Goal: Information Seeking & Learning: Compare options

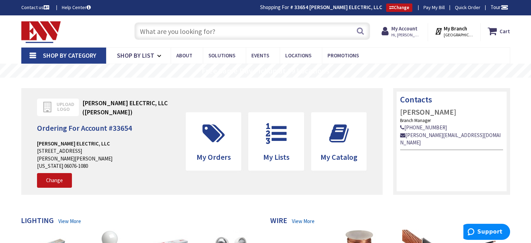
drag, startPoint x: 195, startPoint y: 31, endPoint x: 191, endPoint y: 32, distance: 3.6
click at [193, 31] on input "text" at bounding box center [252, 30] width 236 height 17
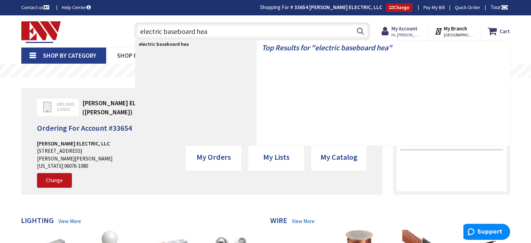
type input "electric baseboard heat"
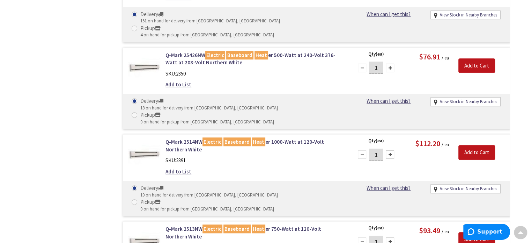
scroll to position [524, 0]
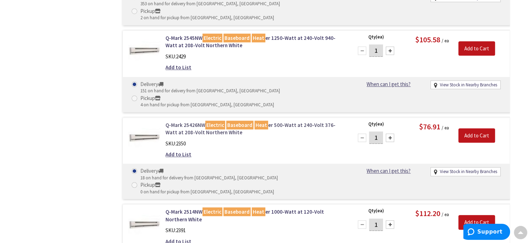
click at [190, 121] on link "Q-Mark 25426NW Electric Baseboard Heat er 500-Watt at 240-Volt 376-Watt at 208-…" at bounding box center [254, 128] width 178 height 15
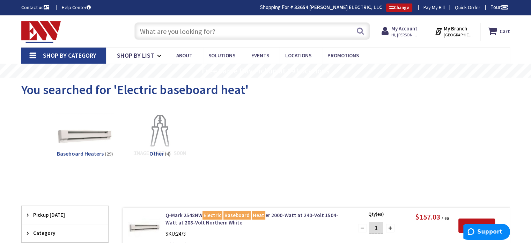
click at [260, 25] on input "text" at bounding box center [252, 30] width 236 height 17
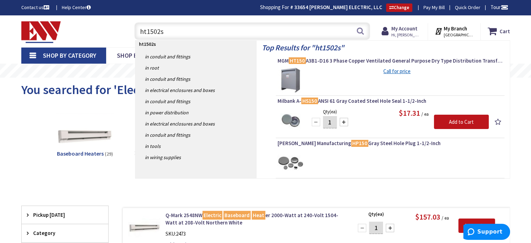
type input "ht1502ss"
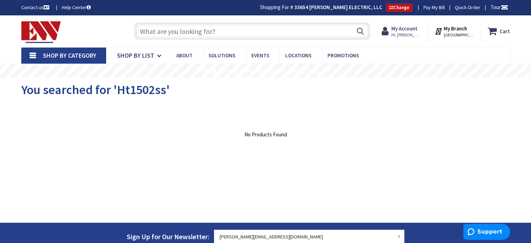
click at [202, 30] on input "text" at bounding box center [252, 30] width 236 height 17
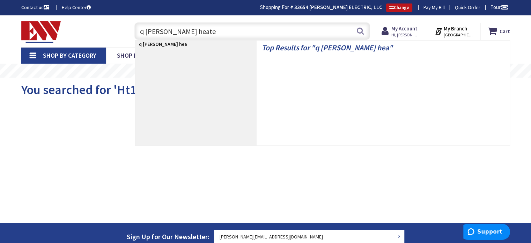
type input "q mark wall heater"
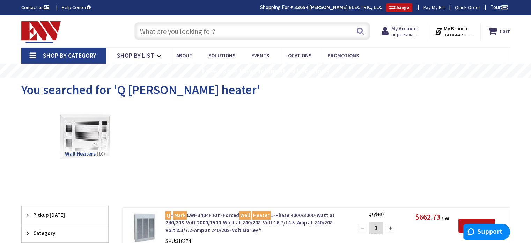
click at [215, 29] on input "text" at bounding box center [252, 30] width 236 height 17
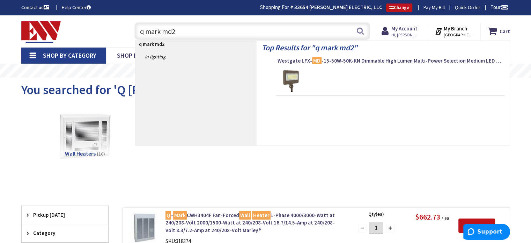
type input "q mark md26"
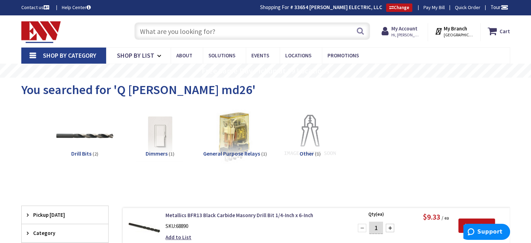
click at [207, 27] on input "text" at bounding box center [252, 30] width 236 height 17
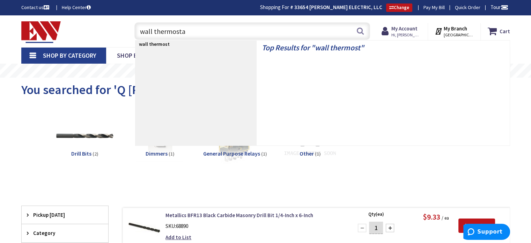
type input "wall thermostat"
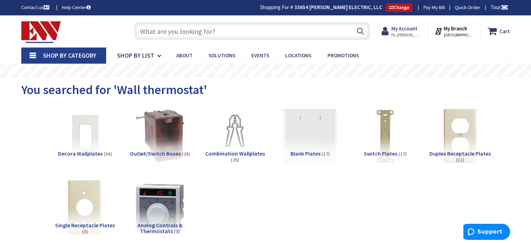
click at [195, 28] on input "text" at bounding box center [252, 30] width 236 height 17
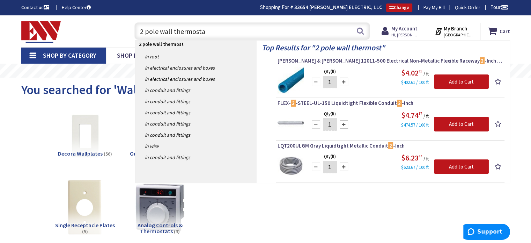
type input "2 pole wall thermostat"
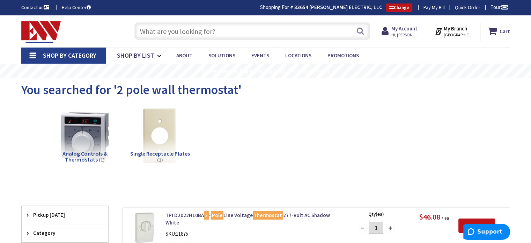
click at [164, 32] on input "text" at bounding box center [252, 30] width 236 height 17
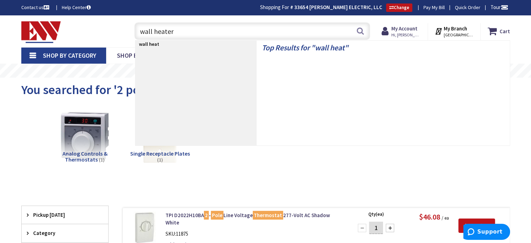
type input "wall heaters"
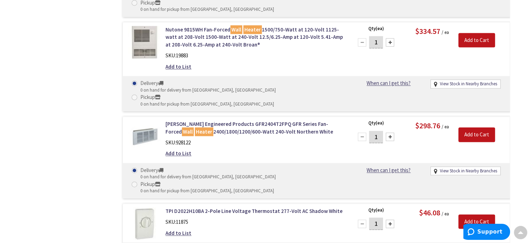
scroll to position [1013, 0]
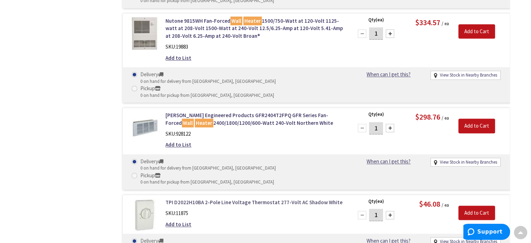
click at [258, 198] on link "TPI D2022H10BA 2-Pole Line Voltage Thermostat 277-Volt AC Shadow White" at bounding box center [254, 201] width 178 height 7
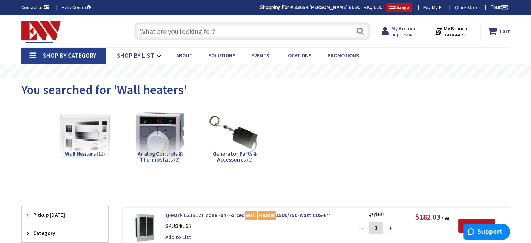
click at [190, 31] on input "text" at bounding box center [252, 30] width 236 height 17
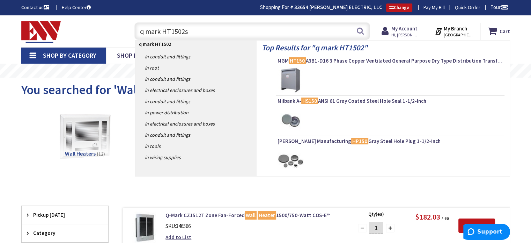
type input "q mark HT1502ss"
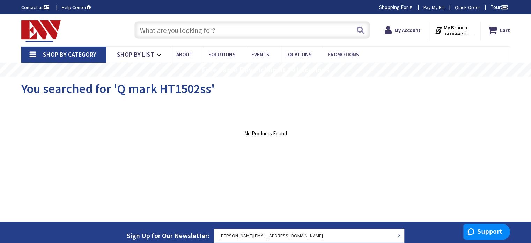
click at [168, 32] on input "text" at bounding box center [252, 29] width 236 height 17
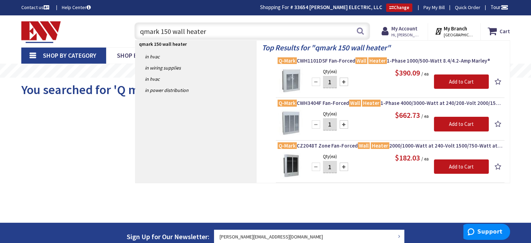
drag, startPoint x: 140, startPoint y: 34, endPoint x: 424, endPoint y: 29, distance: 284.5
click at [424, 29] on div "Toggle Nav qmark 150 wall heater qmark 150 wall heater Search Cart My Cart Close" at bounding box center [265, 31] width 499 height 23
type input "1500 watt wall heater"
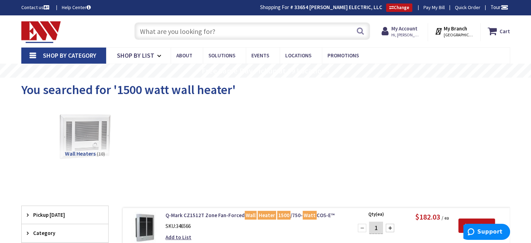
click at [181, 35] on input "text" at bounding box center [252, 30] width 236 height 17
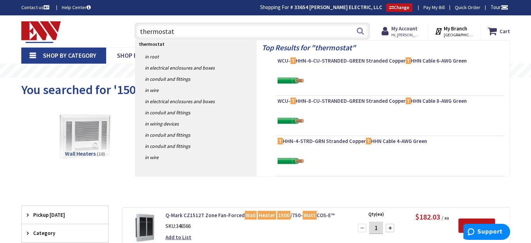
type input "thermostats"
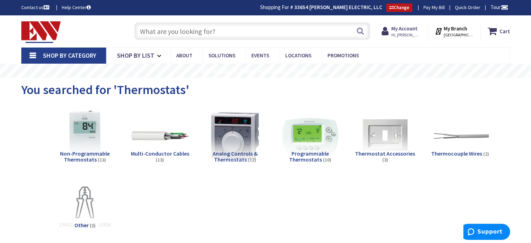
click at [169, 32] on input "text" at bounding box center [252, 30] width 236 height 17
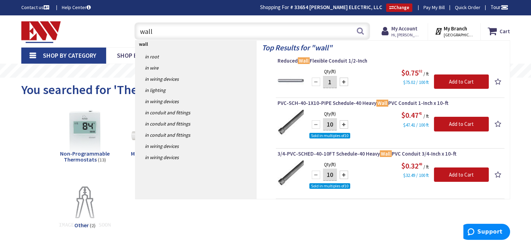
type input "wall"
click at [209, 201] on div "Non-Programmable Thermostats (13) Multi-Conductor Cables (13) Analog Controls &…" at bounding box center [266, 177] width 464 height 147
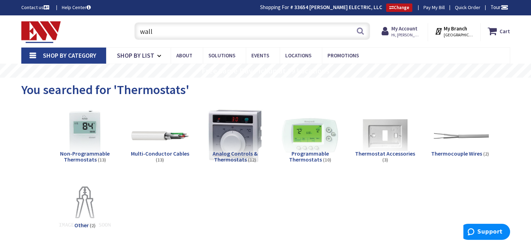
click at [229, 139] on img at bounding box center [234, 135] width 63 height 63
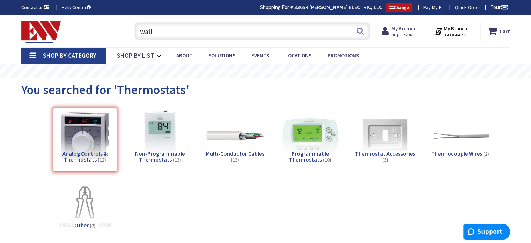
click at [181, 185] on div "Analog Controls & Thermostats (12) Non-Programmable Thermostats (13) Multi-Cond…" at bounding box center [266, 177] width 464 height 147
